Goal: Entertainment & Leisure: Consume media (video, audio)

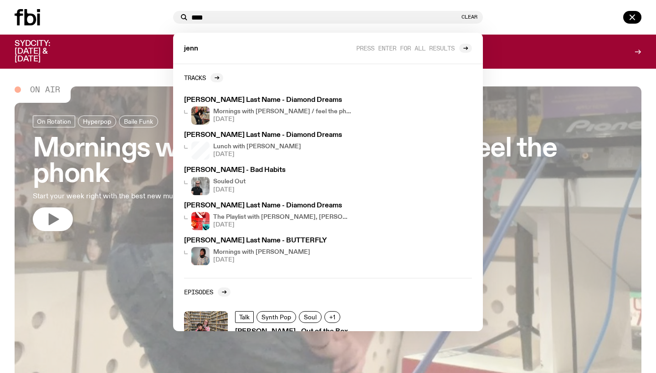
type input "****"
click at [294, 93] on div "Tracks [PERSON_NAME] Last Name - Diamond Dreams Mornings with [PERSON_NAME] / f…" at bounding box center [328, 171] width 288 height 214
click at [292, 106] on div "[PERSON_NAME] Last Name - Diamond Dreams Mornings with [PERSON_NAME] / feel the…" at bounding box center [268, 111] width 168 height 28
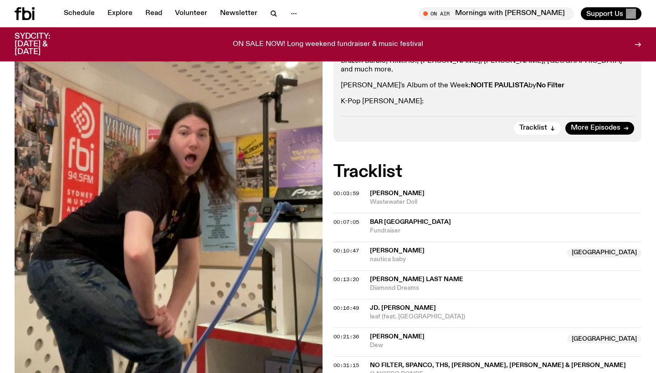
scroll to position [288, 0]
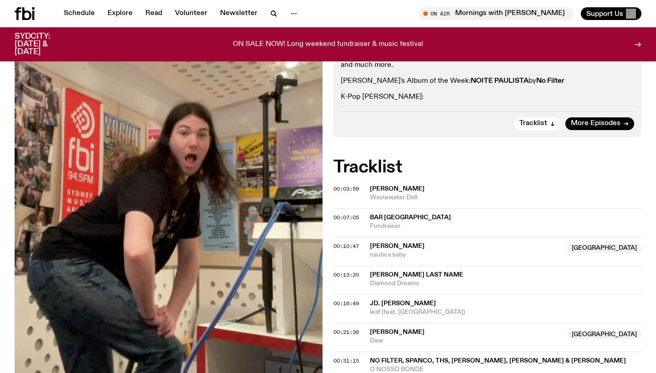
click at [340, 243] on span "00:10:47" at bounding box center [345, 246] width 25 height 7
click at [360, 244] on div "00:10:47" at bounding box center [351, 246] width 36 height 5
click at [377, 243] on span "[PERSON_NAME]" at bounding box center [397, 246] width 55 height 6
click at [367, 244] on div "00:10:47" at bounding box center [351, 246] width 36 height 5
click at [340, 243] on span "00:10:47" at bounding box center [345, 246] width 25 height 7
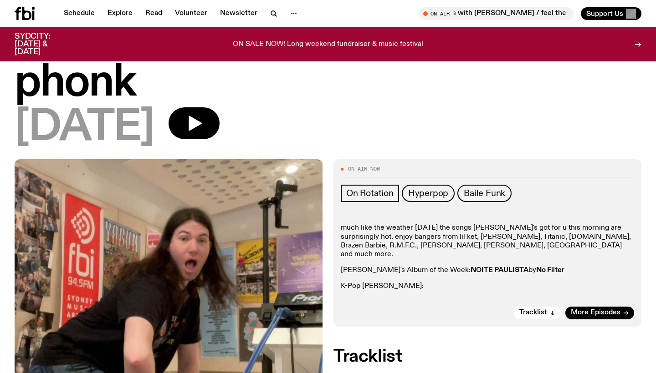
scroll to position [98, 0]
click at [203, 114] on icon "button" at bounding box center [194, 123] width 18 height 18
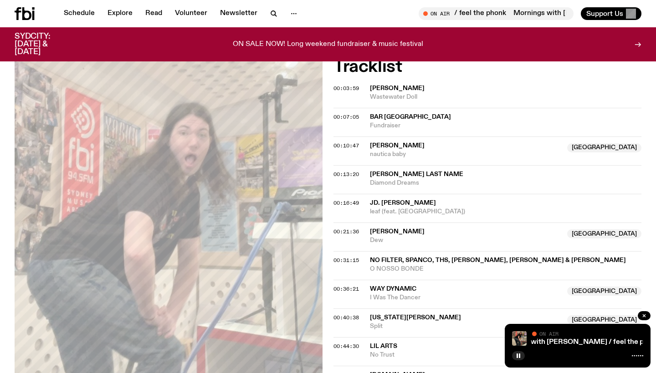
scroll to position [401, 0]
